Goal: Find specific page/section: Find specific page/section

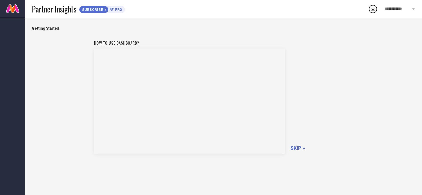
scroll to position [6, 0]
click at [303, 141] on span "SKIP »" at bounding box center [297, 142] width 14 height 6
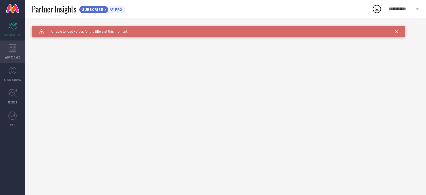
click at [11, 52] on icon at bounding box center [12, 48] width 7 height 8
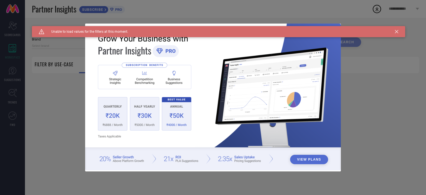
type input "1 STOP FASHION"
type input "All"
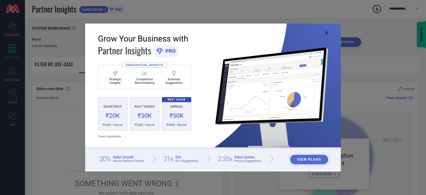
click at [326, 34] on icon at bounding box center [326, 32] width 3 height 3
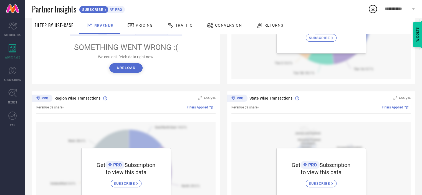
scroll to position [179, 0]
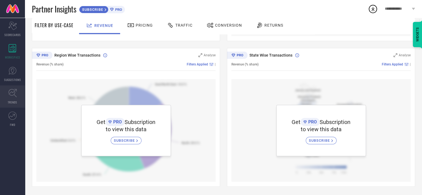
click at [9, 104] on span "TRENDS" at bounding box center [12, 102] width 9 height 4
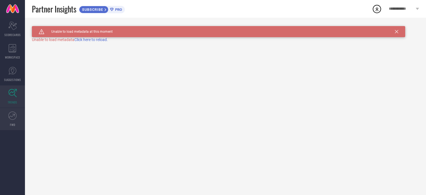
click at [13, 122] on link "FWD" at bounding box center [12, 119] width 25 height 22
